Goal: Task Accomplishment & Management: Complete application form

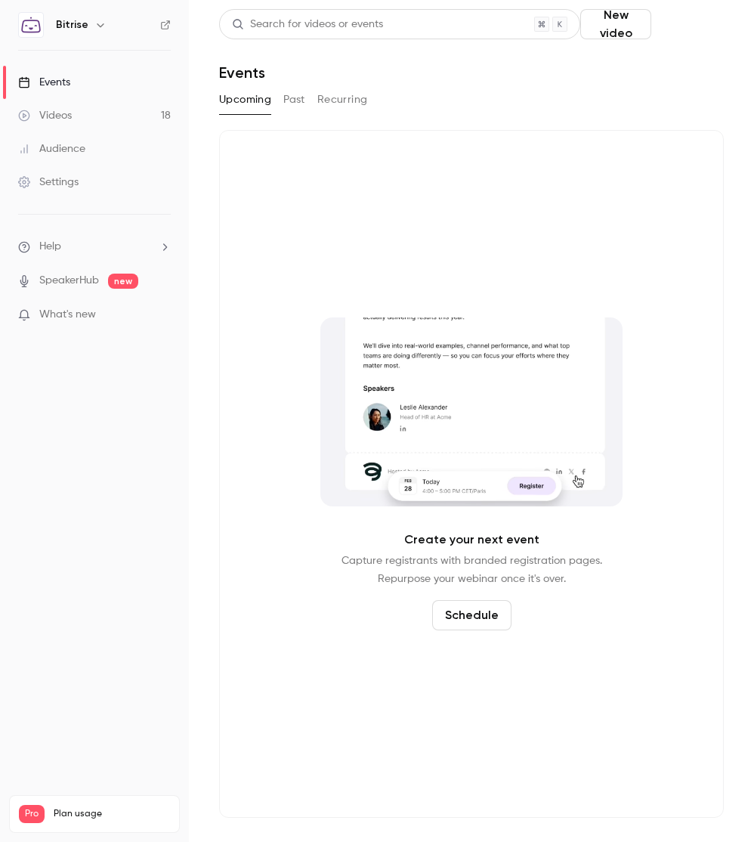
click at [695, 35] on button "Schedule" at bounding box center [690, 24] width 67 height 30
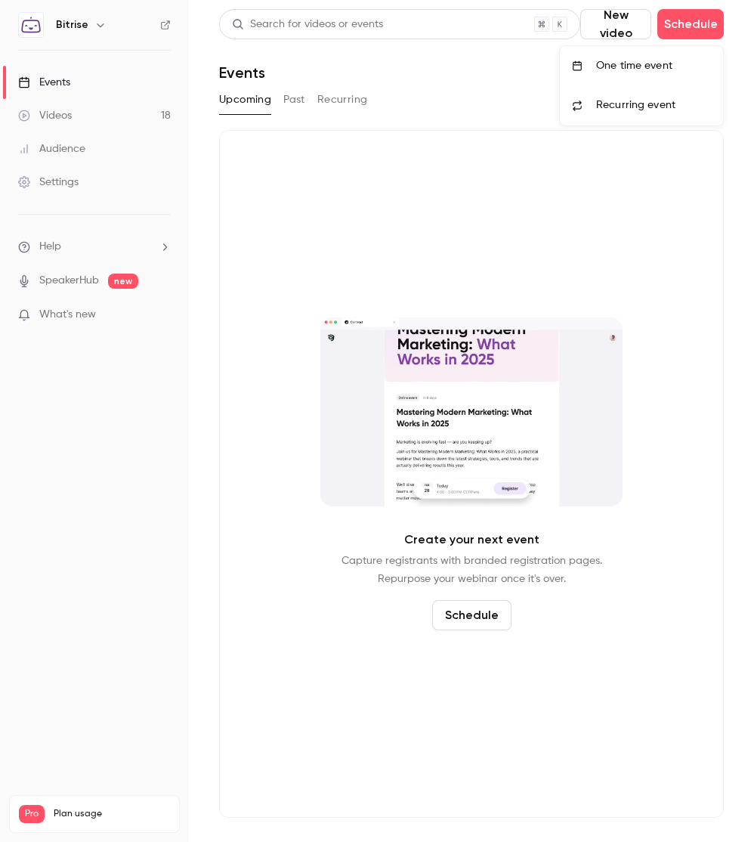
click at [675, 60] on div "One time event" at bounding box center [653, 65] width 115 height 15
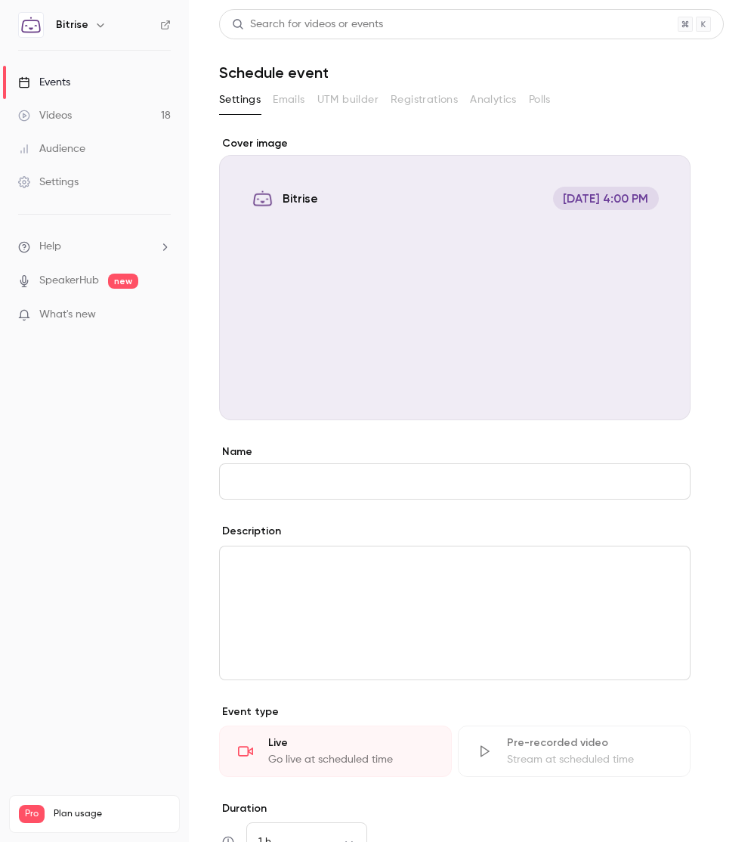
click at [377, 246] on div "Cover image" at bounding box center [455, 278] width 472 height 284
click at [0, 0] on input "Bitrise [DATE] 4:00 PM" at bounding box center [0, 0] width 0 height 0
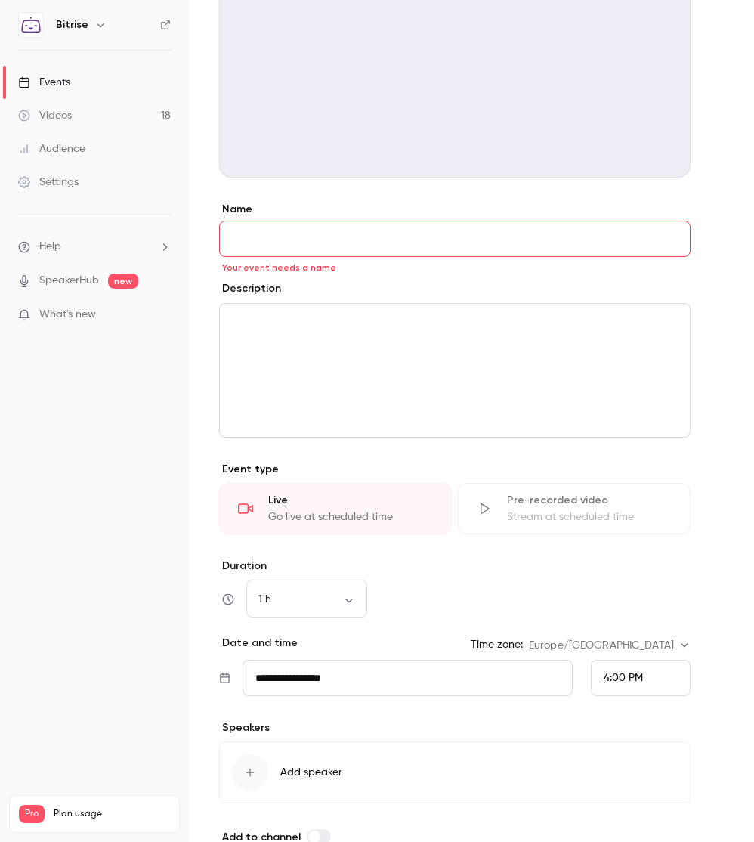
scroll to position [325, 0]
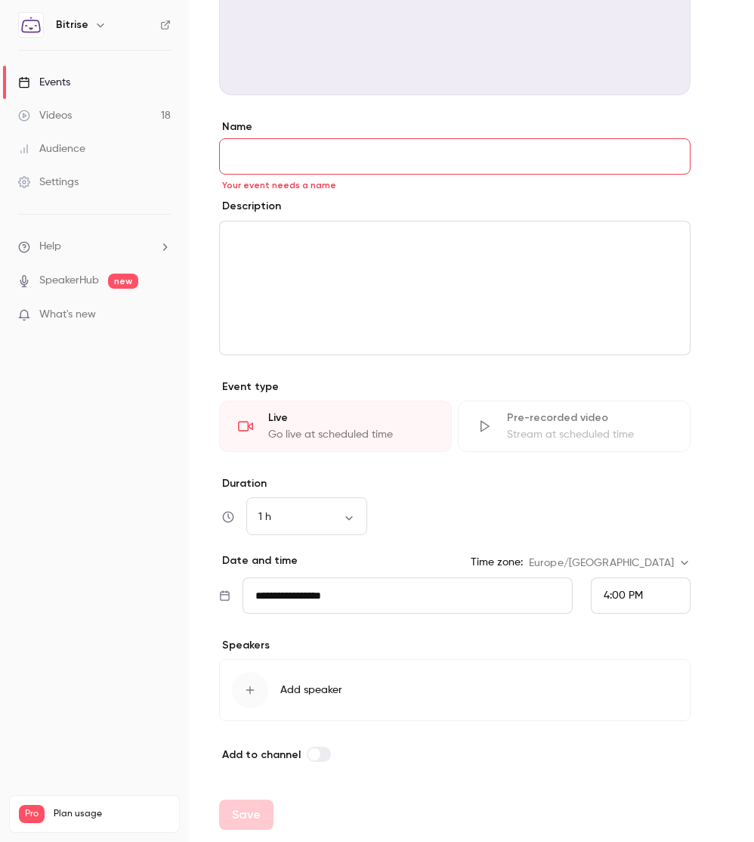
click at [243, 685] on div "button" at bounding box center [250, 690] width 36 height 36
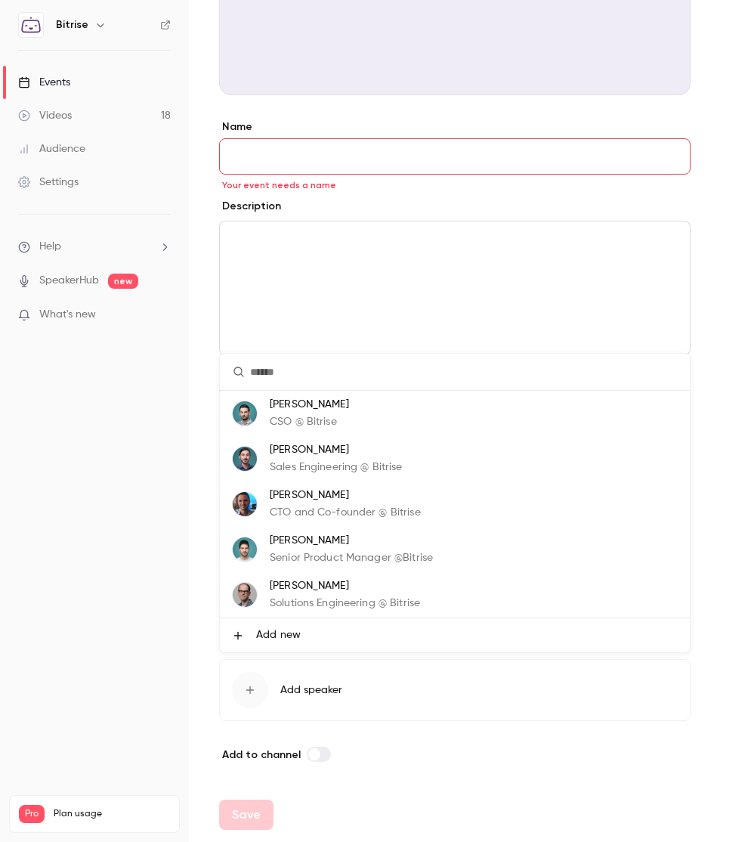
scroll to position [20, 0]
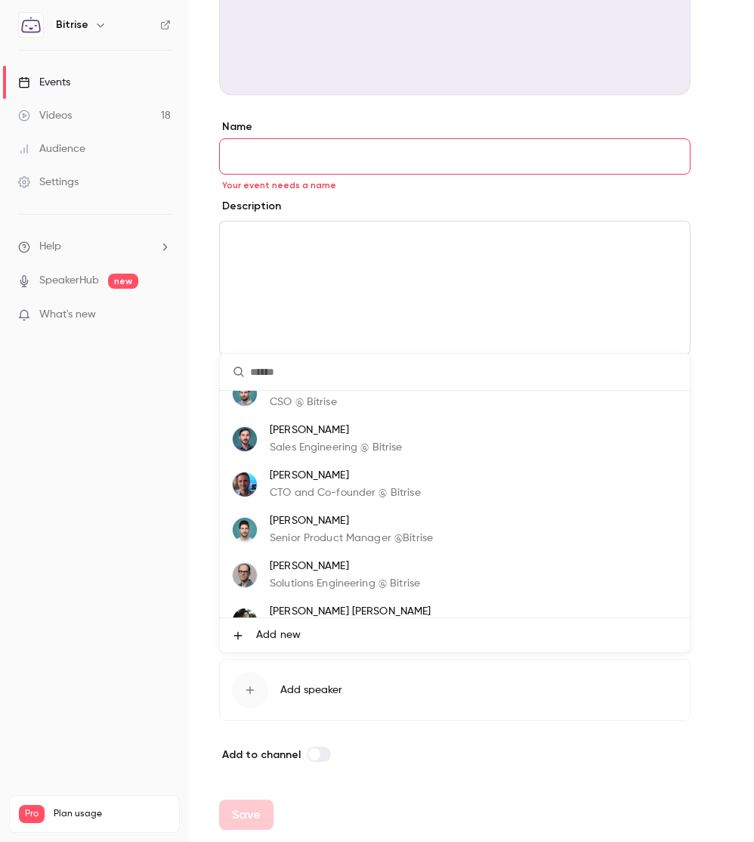
click at [360, 574] on p "[PERSON_NAME]" at bounding box center [345, 566] width 150 height 16
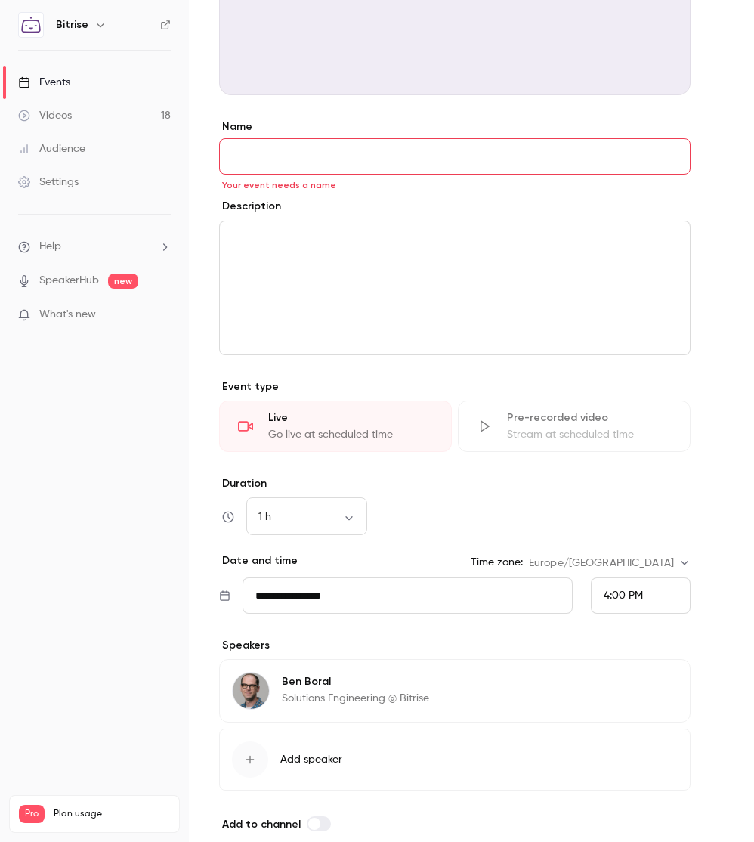
click at [267, 759] on div "button" at bounding box center [250, 759] width 36 height 36
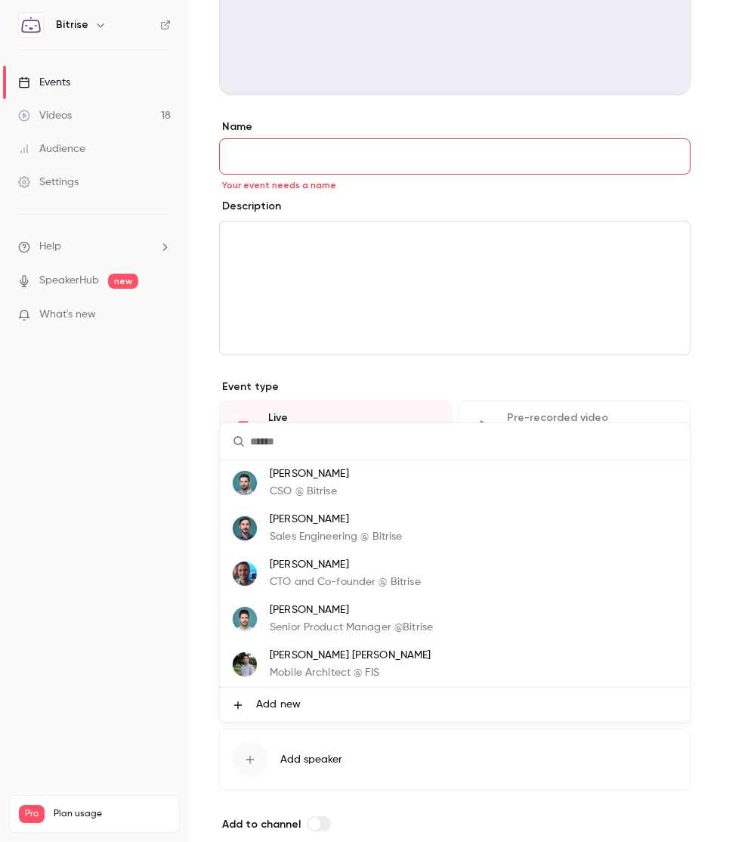
click at [331, 562] on p "[PERSON_NAME]" at bounding box center [345, 565] width 151 height 16
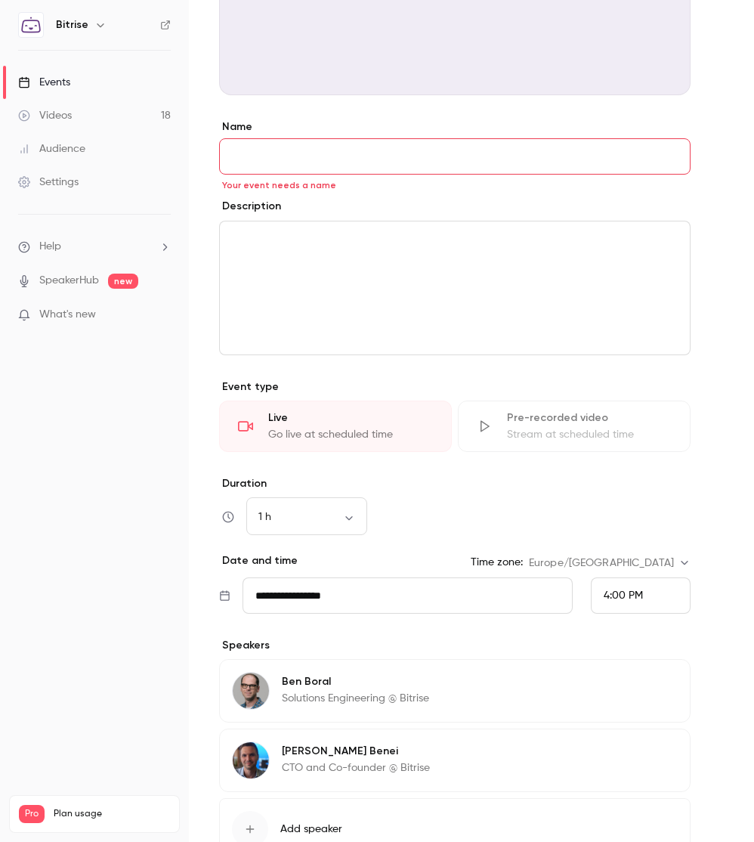
scroll to position [464, 0]
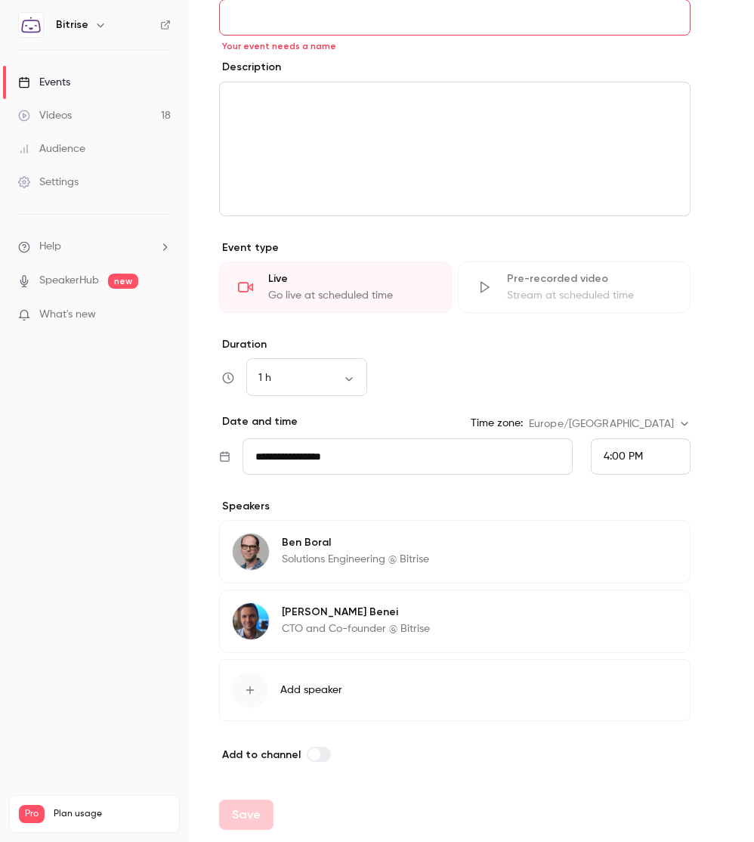
click at [261, 718] on button "Add speaker" at bounding box center [455, 690] width 472 height 62
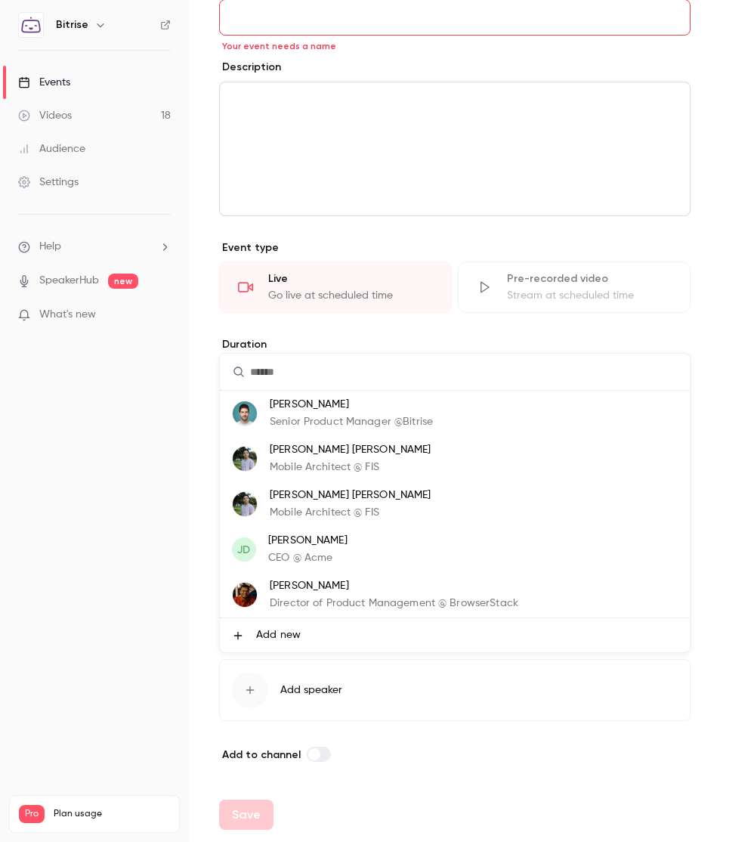
scroll to position [0, 0]
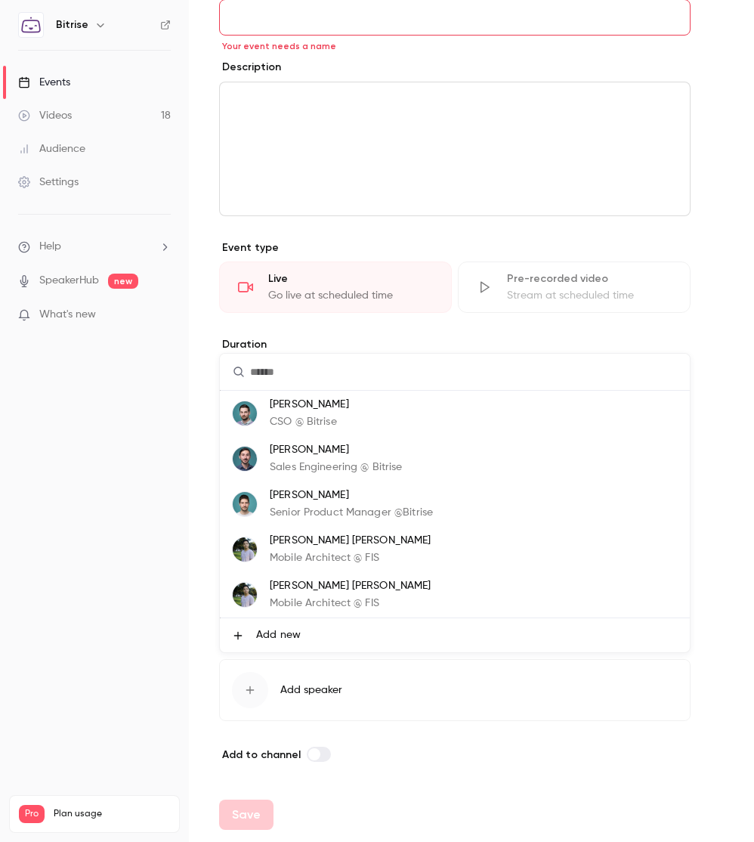
click at [135, 672] on div at bounding box center [377, 421] width 754 height 842
